Goal: Information Seeking & Learning: Learn about a topic

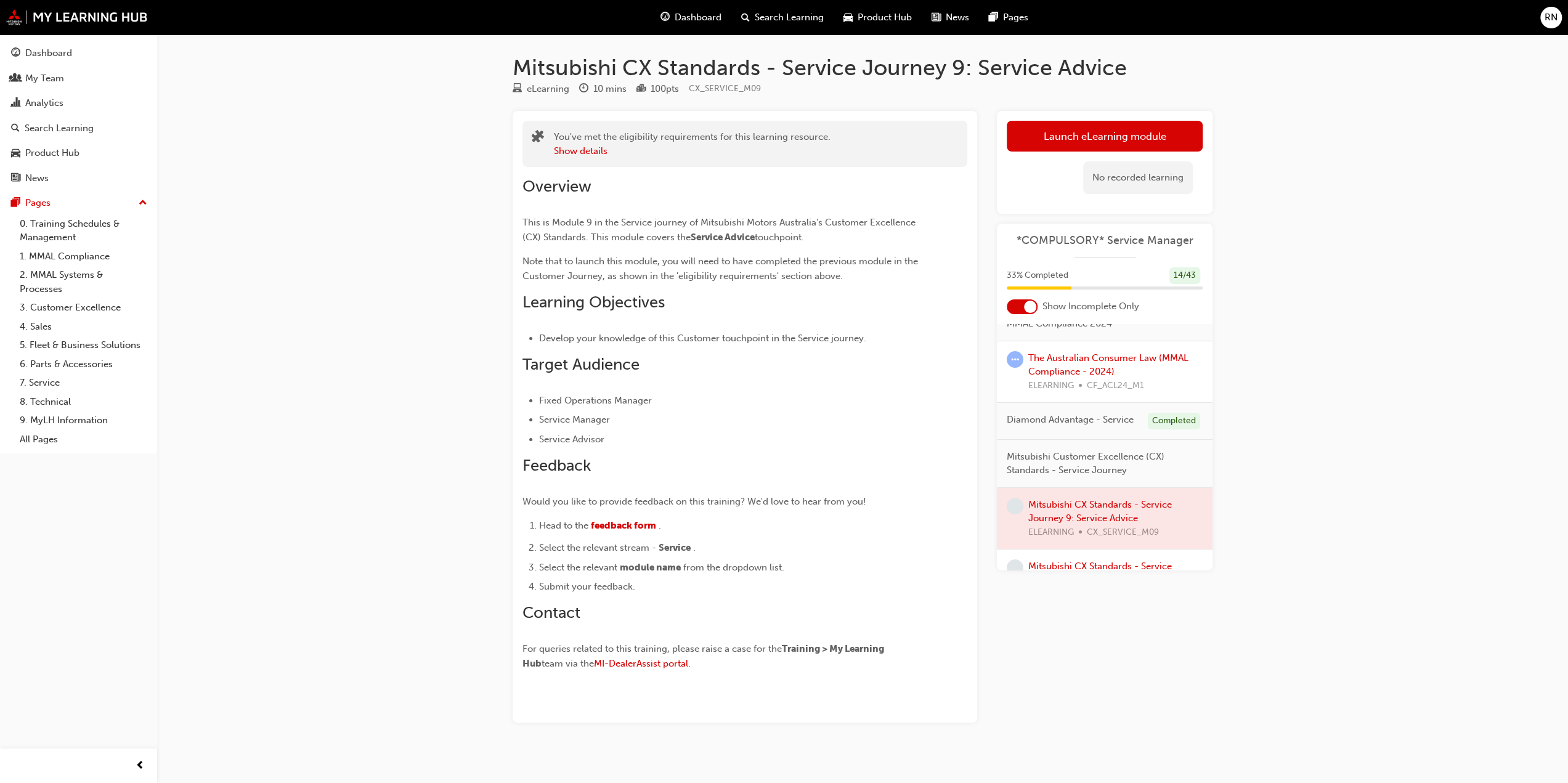
scroll to position [184, 0]
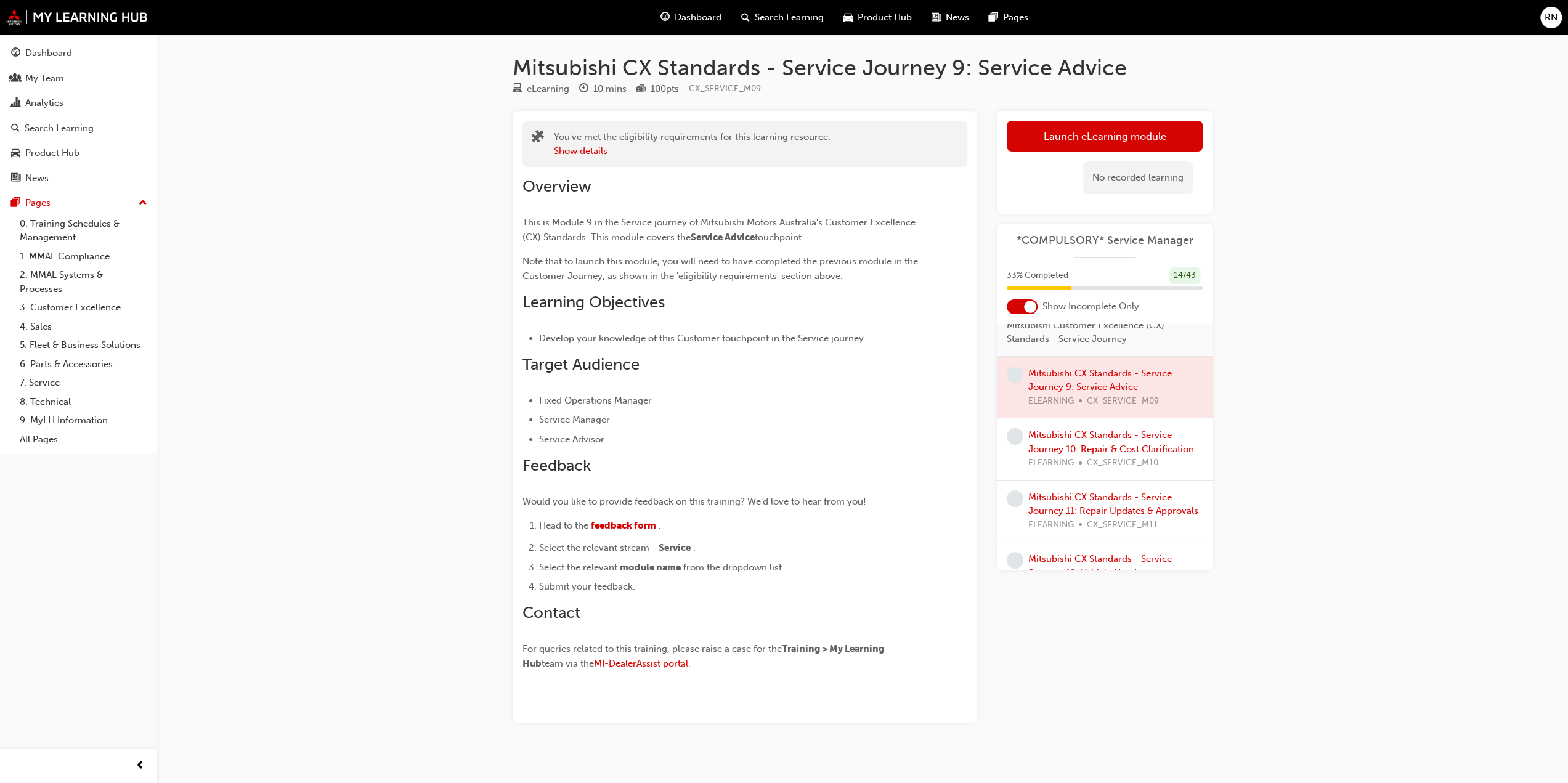
click at [1026, 306] on div at bounding box center [1031, 307] width 12 height 12
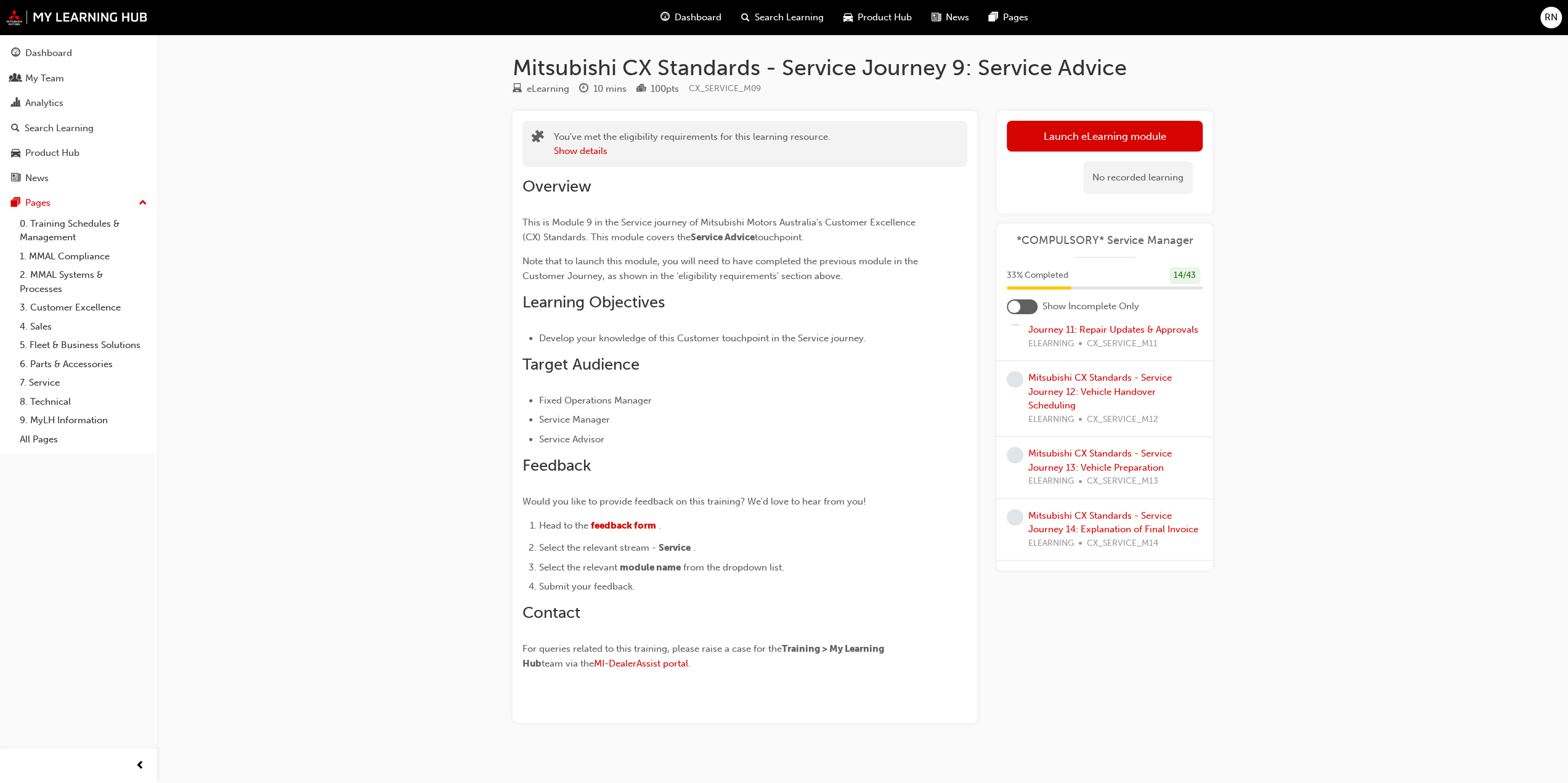
scroll to position [1082, 0]
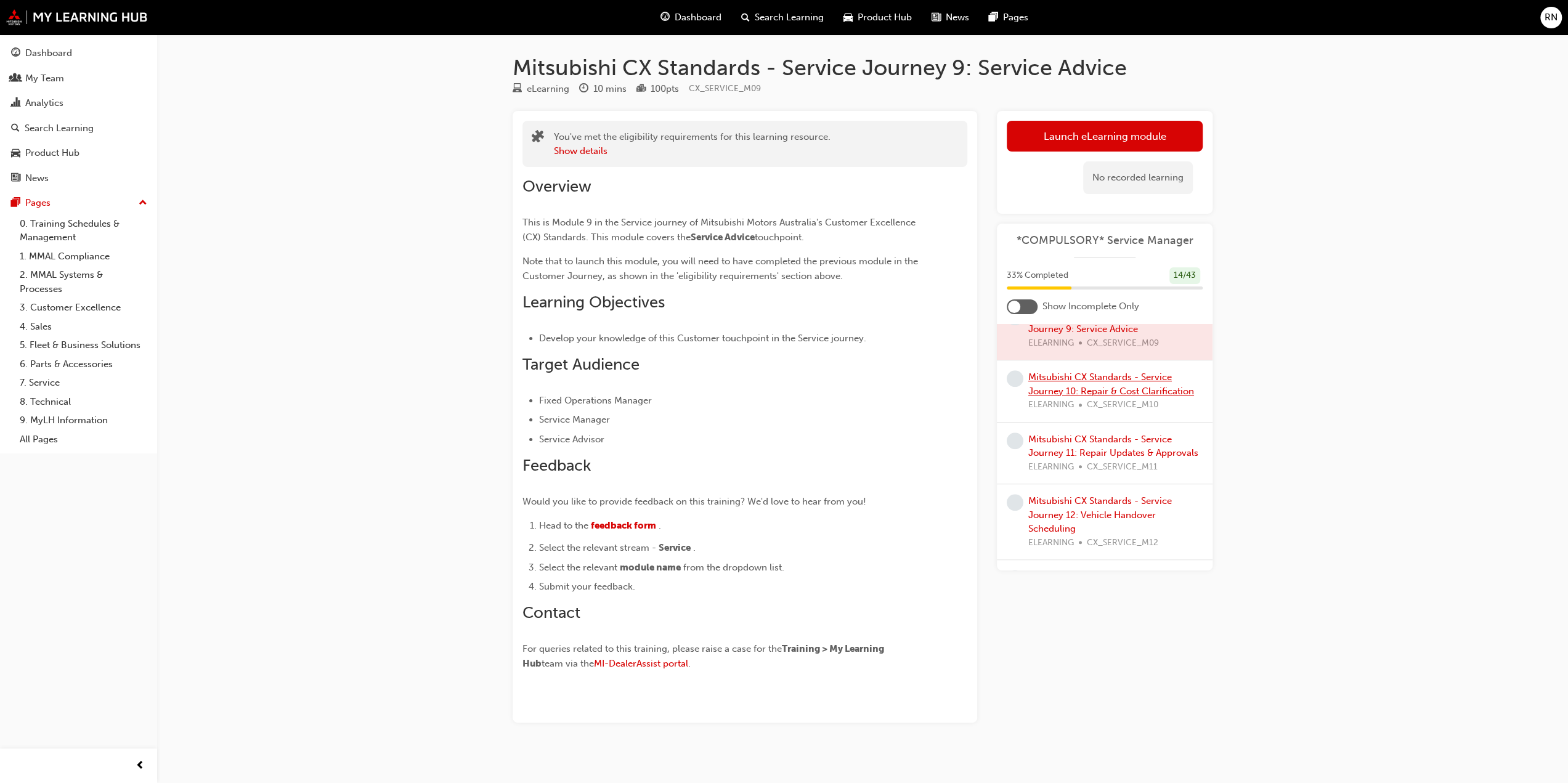
click at [1059, 396] on link "Mitsubishi CX Standards - Service Journey 10: Repair & Cost Clarification" at bounding box center [1110, 384] width 166 height 25
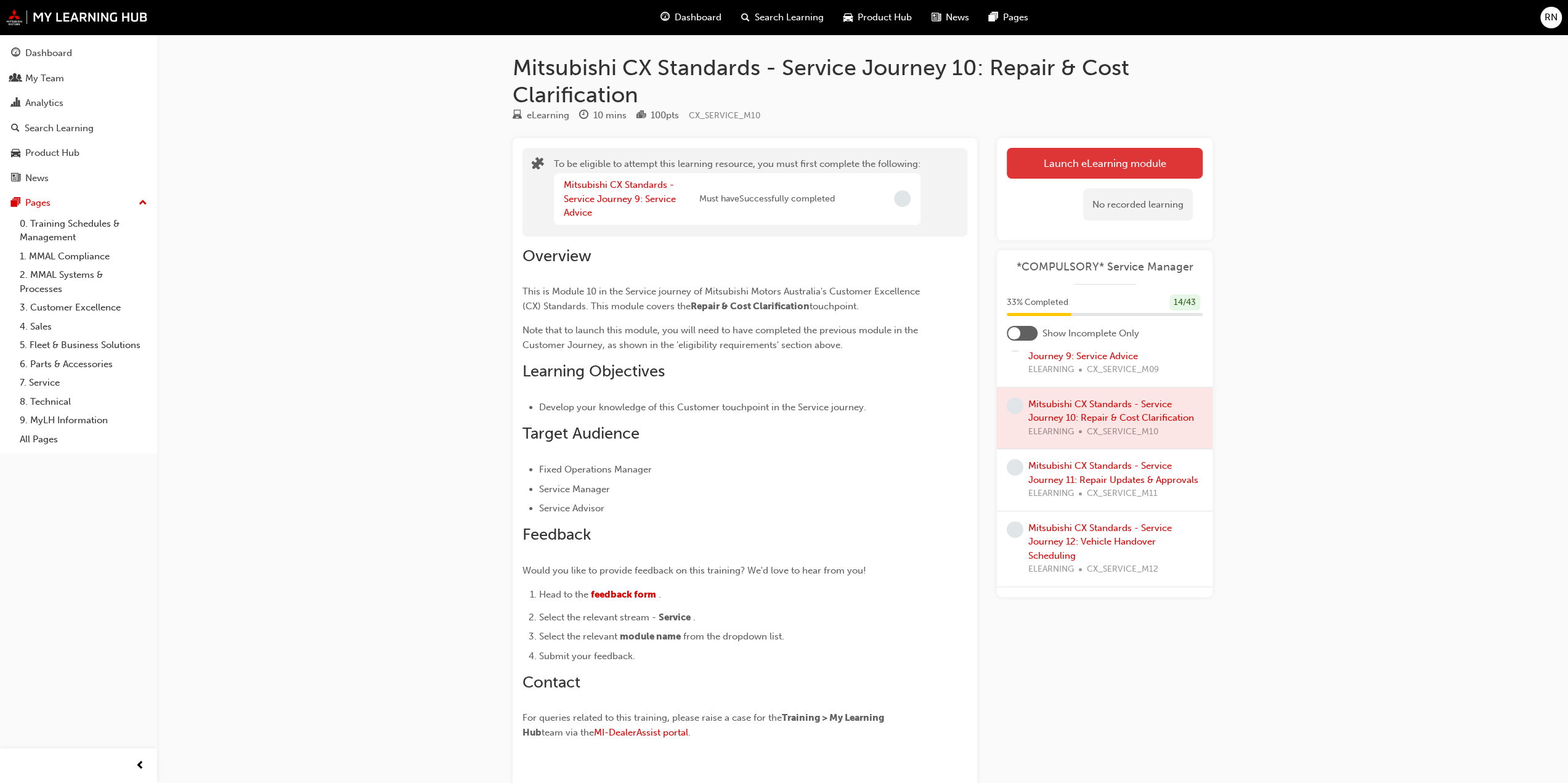
click at [1098, 151] on button "Launch eLearning module" at bounding box center [1104, 163] width 196 height 31
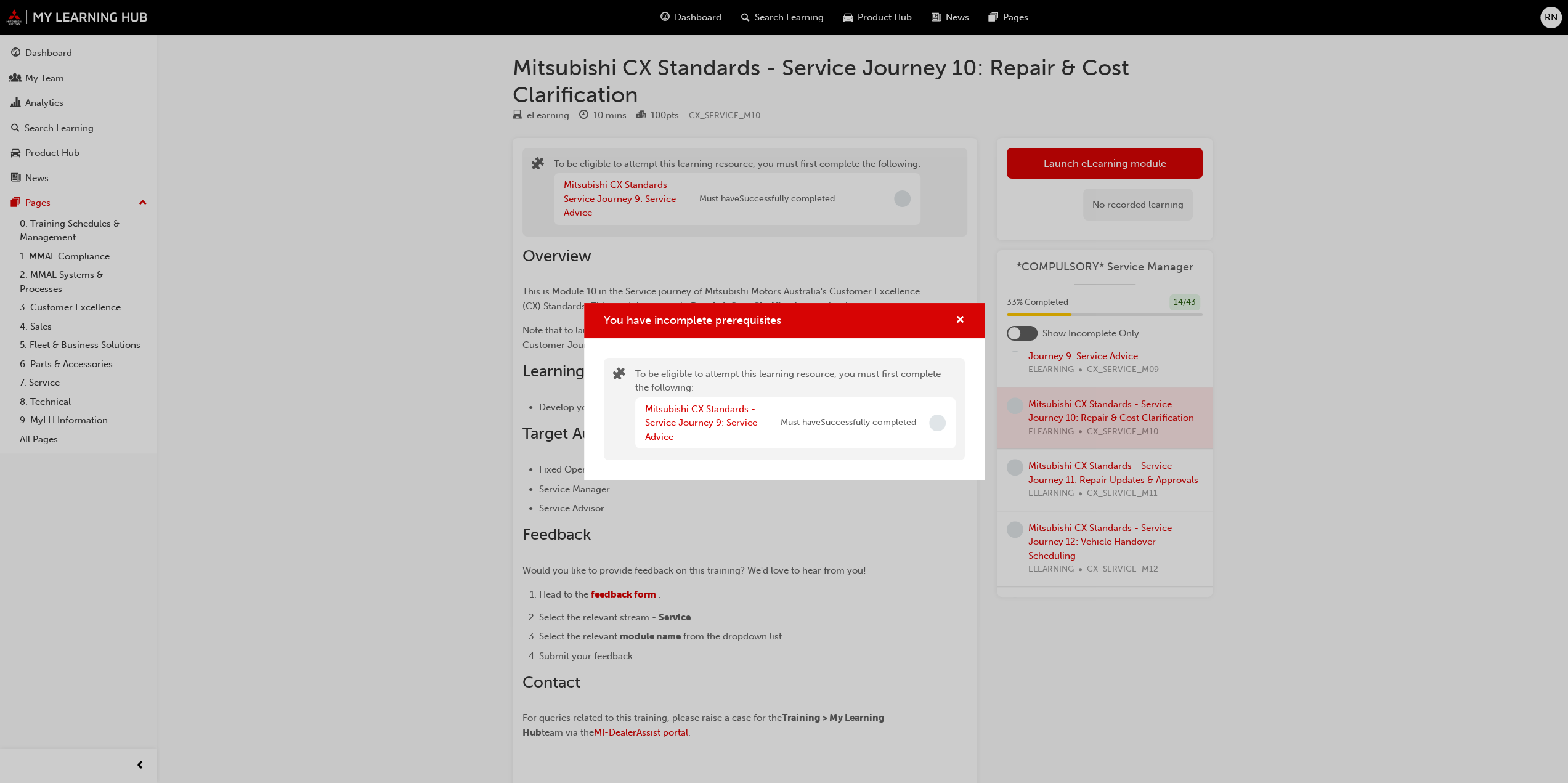
click at [1101, 380] on div "You have incomplete prerequisites To be eligible to attempt this learning resou…" at bounding box center [784, 391] width 1568 height 783
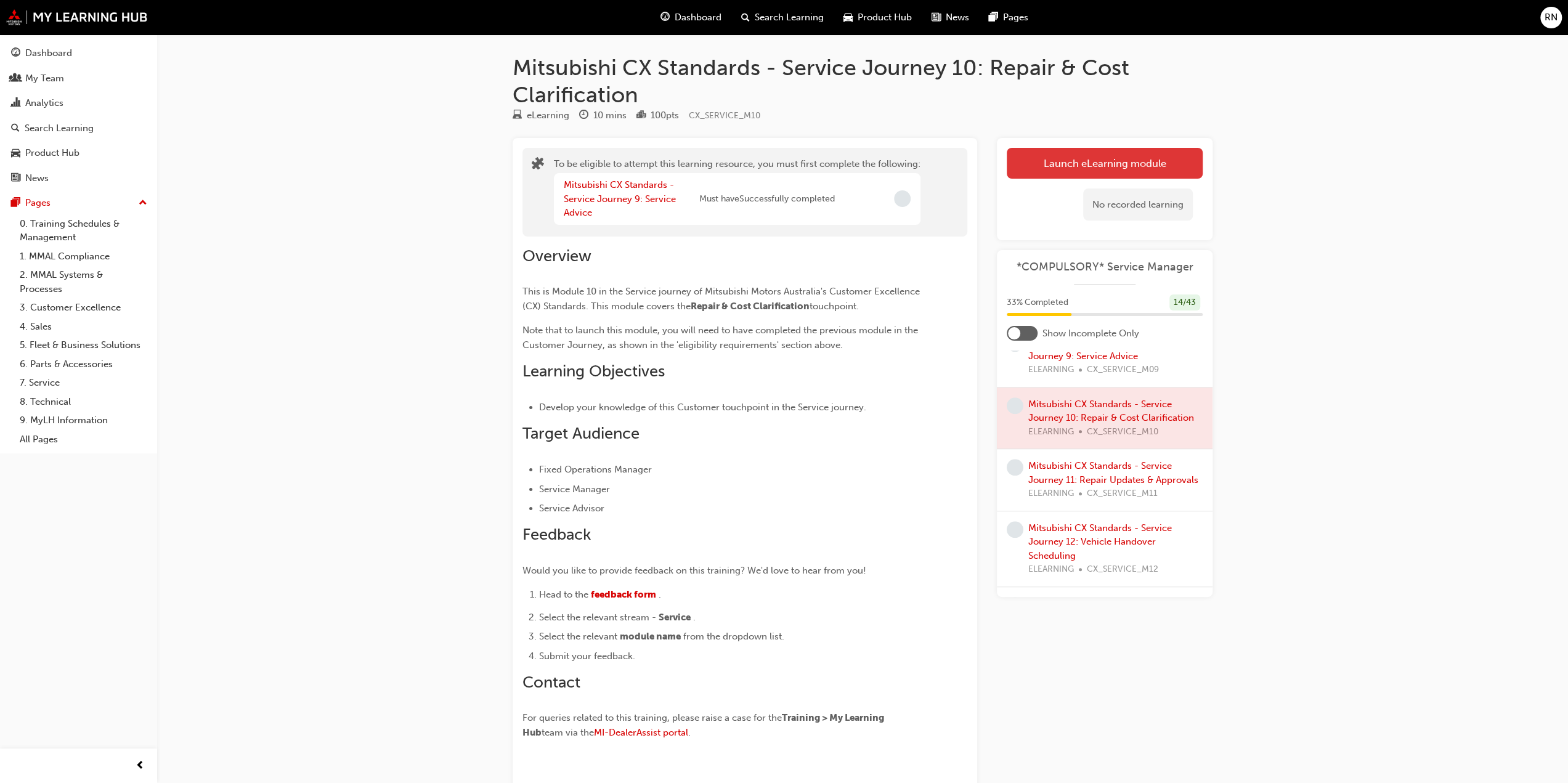
click at [1103, 157] on button "Launch eLearning module" at bounding box center [1104, 163] width 196 height 31
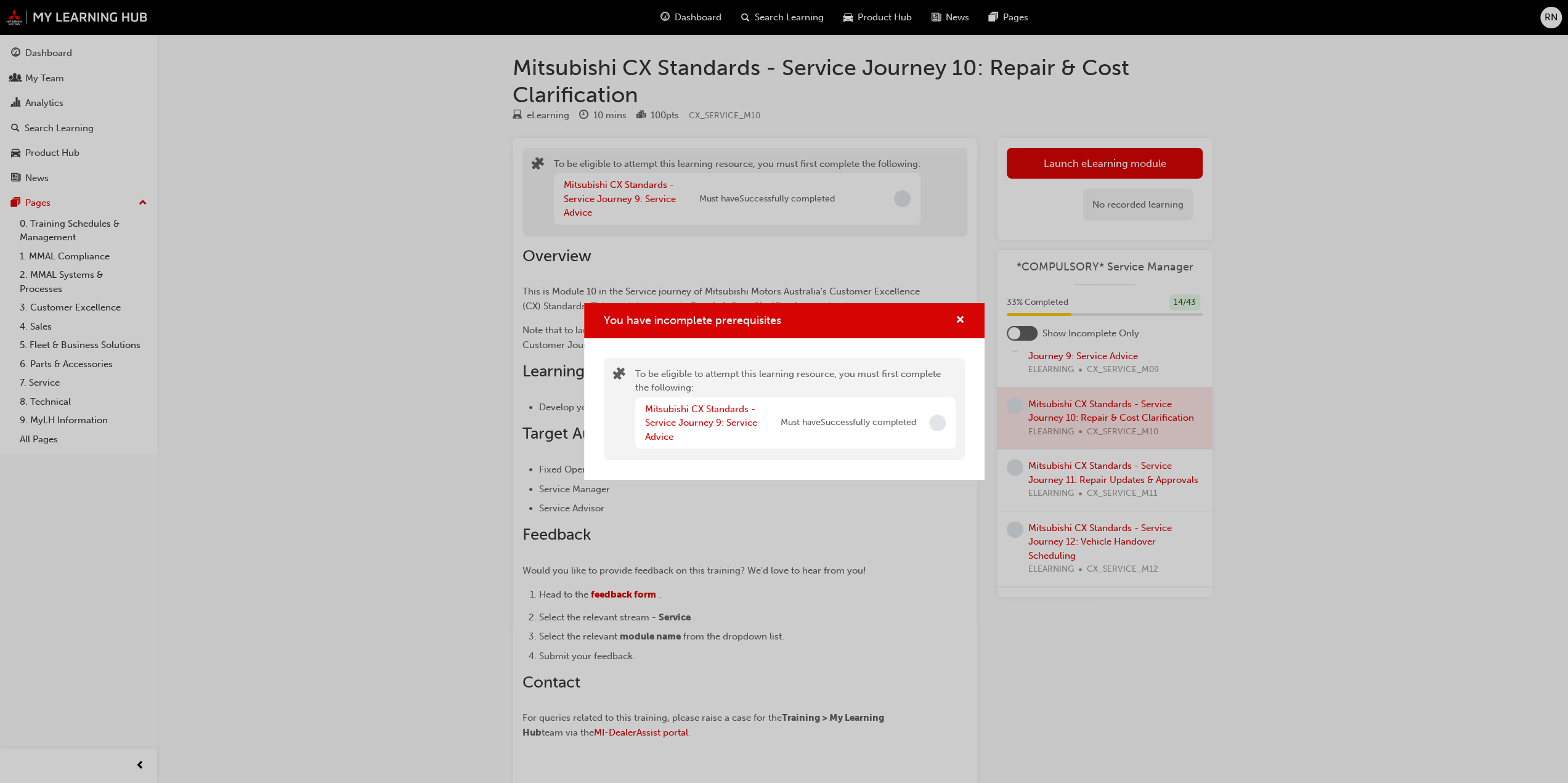
click at [1327, 359] on div "You have incomplete prerequisites To be eligible to attempt this learning resou…" at bounding box center [784, 391] width 1568 height 783
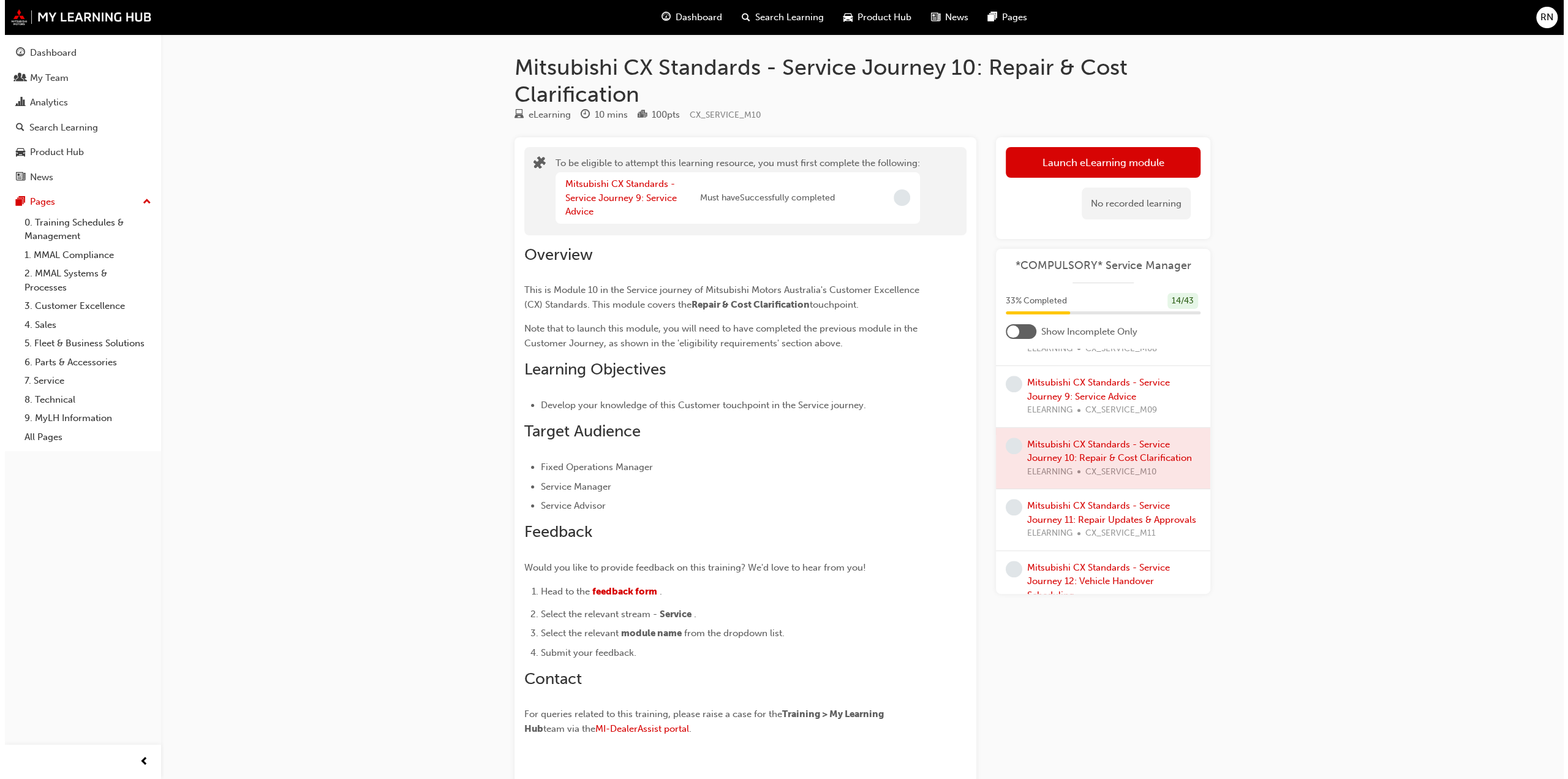
scroll to position [1015, 0]
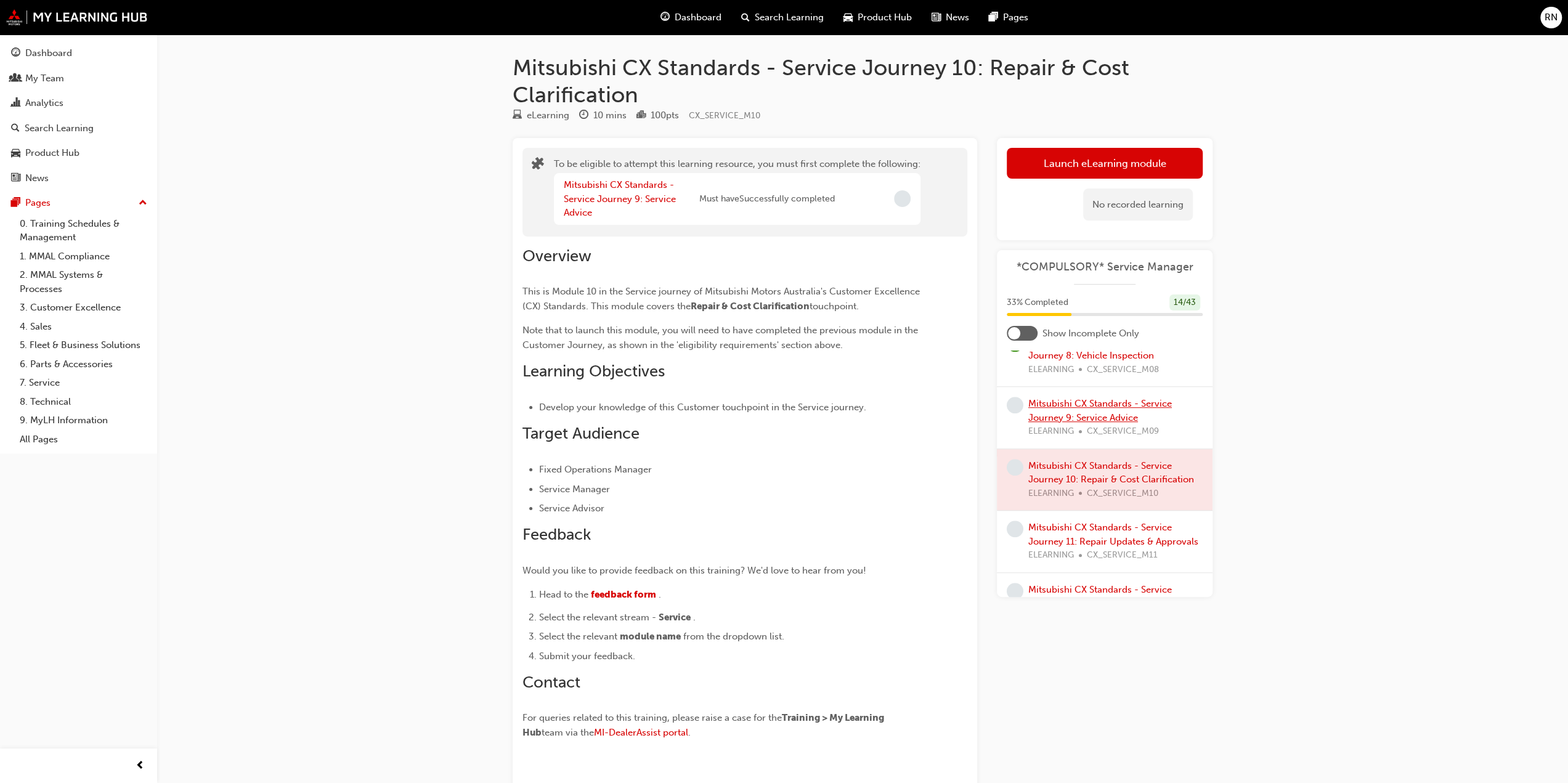
click at [1069, 423] on link "Mitsubishi CX Standards - Service Journey 9: Service Advice" at bounding box center [1100, 411] width 144 height 25
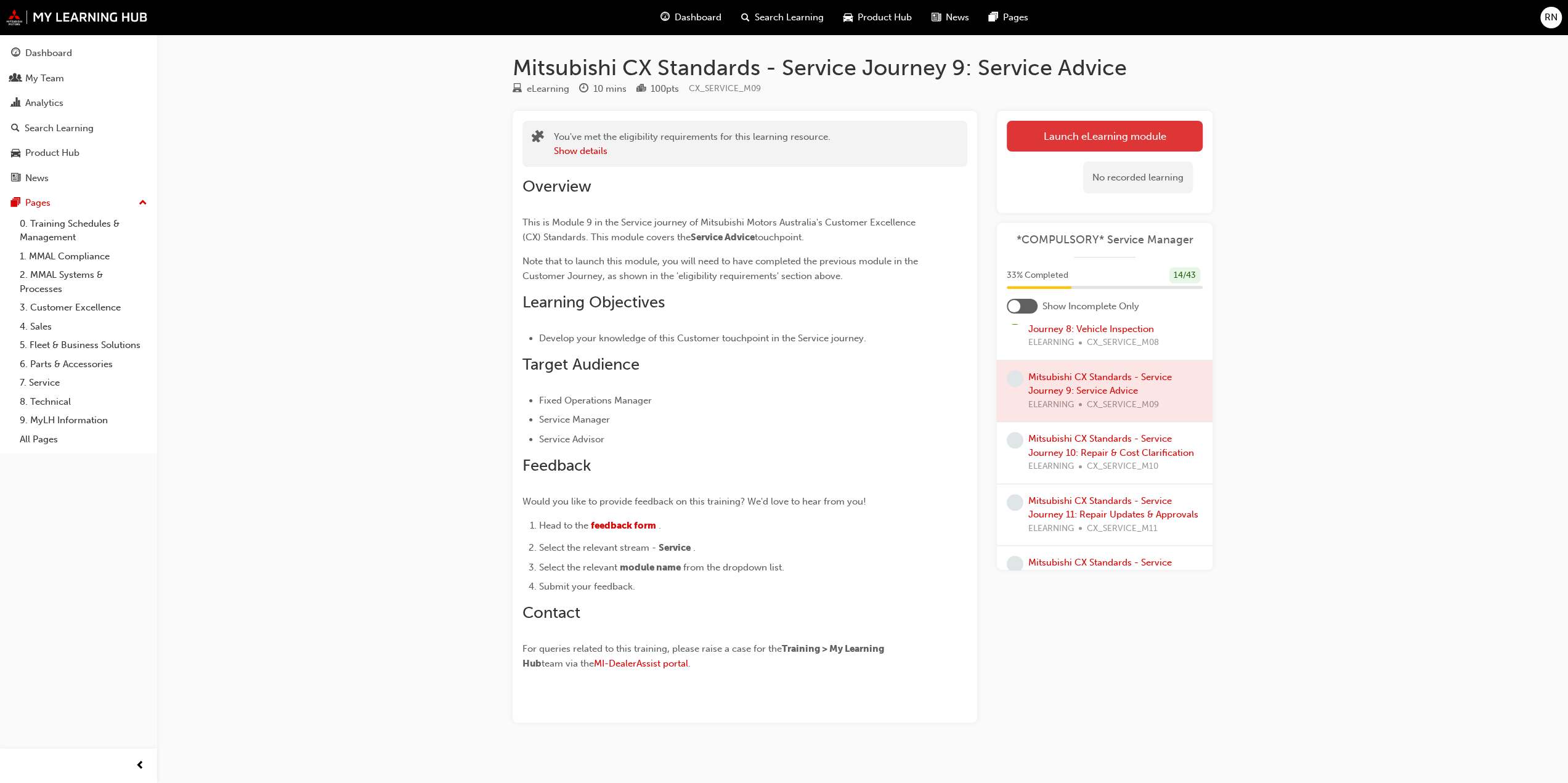
click at [1073, 130] on link "Launch eLearning module" at bounding box center [1104, 136] width 196 height 31
